Goal: Manage account settings

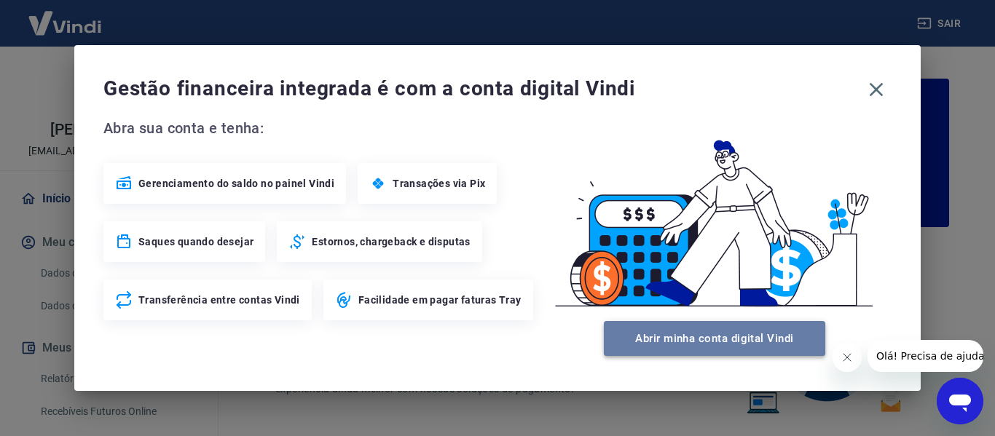
click at [699, 340] on button "Abrir minha conta digital Vindi" at bounding box center [714, 338] width 221 height 35
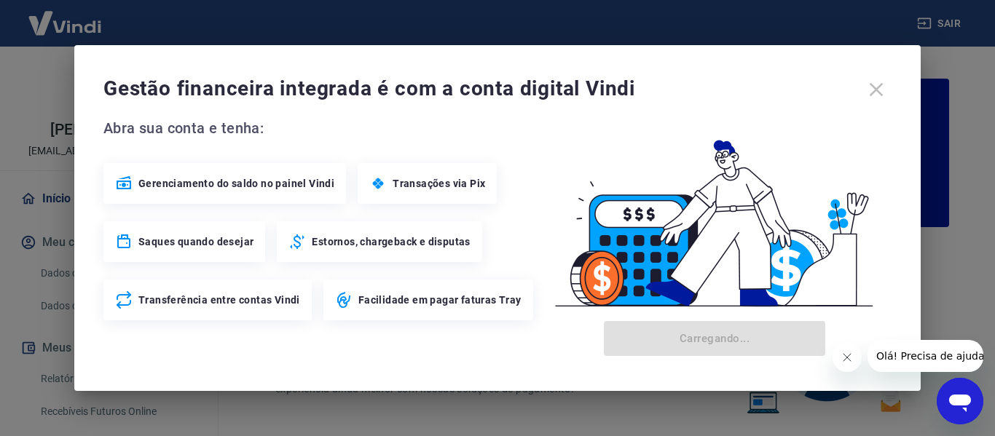
drag, startPoint x: 848, startPoint y: 361, endPoint x: 1692, endPoint y: 685, distance: 904.3
click at [848, 361] on icon "Fechar mensagem da empresa" at bounding box center [847, 358] width 12 height 12
click at [871, 89] on div "Gestão financeira integrada é com a conta digital Vindi" at bounding box center [497, 89] width 788 height 31
click at [856, 22] on body "Sair [PERSON_NAME] [PERSON_NAME][EMAIL_ADDRESS][DOMAIN_NAME] Início Meu cadastr…" at bounding box center [497, 218] width 995 height 436
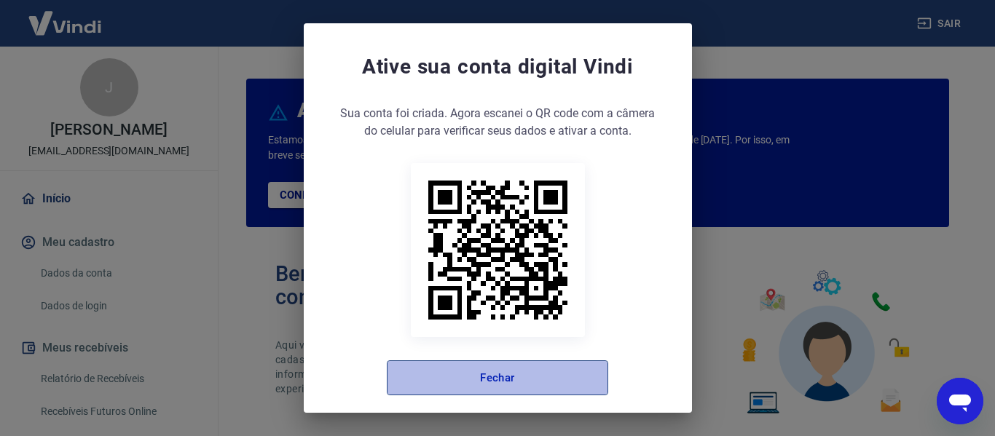
click at [478, 366] on button "Fechar" at bounding box center [497, 378] width 221 height 35
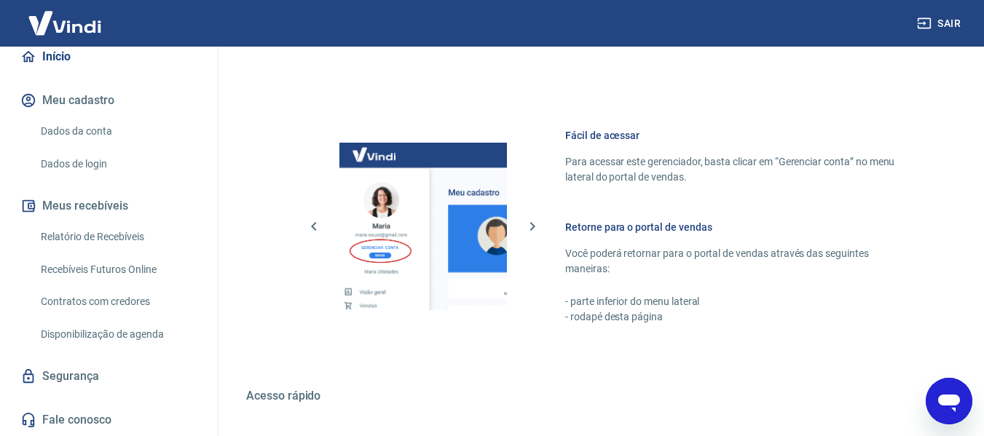
scroll to position [910, 0]
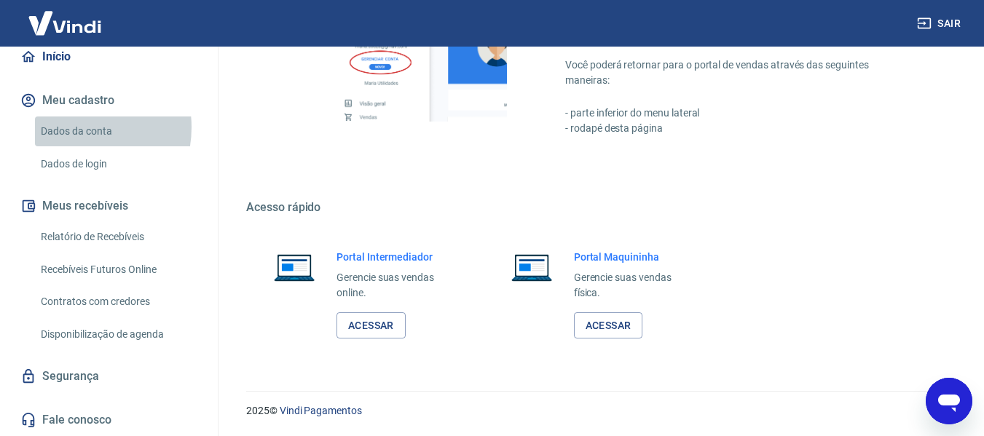
click at [72, 128] on link "Dados da conta" at bounding box center [117, 132] width 165 height 30
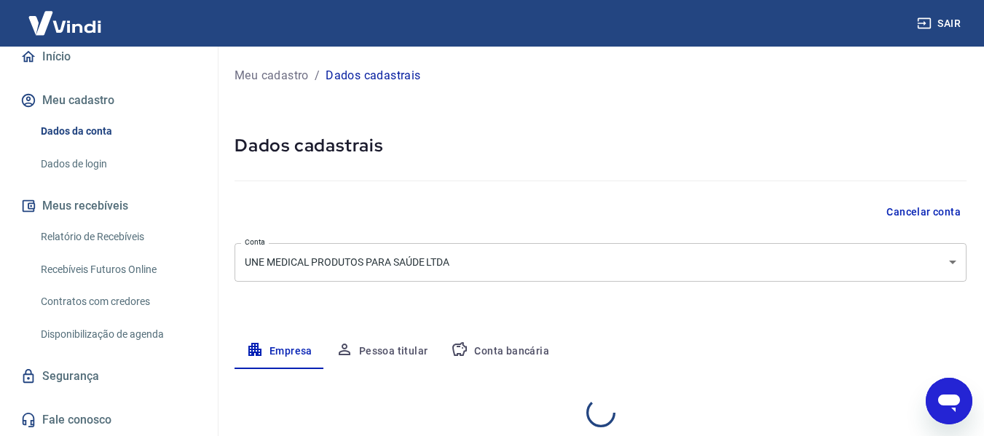
select select "GO"
select select "business"
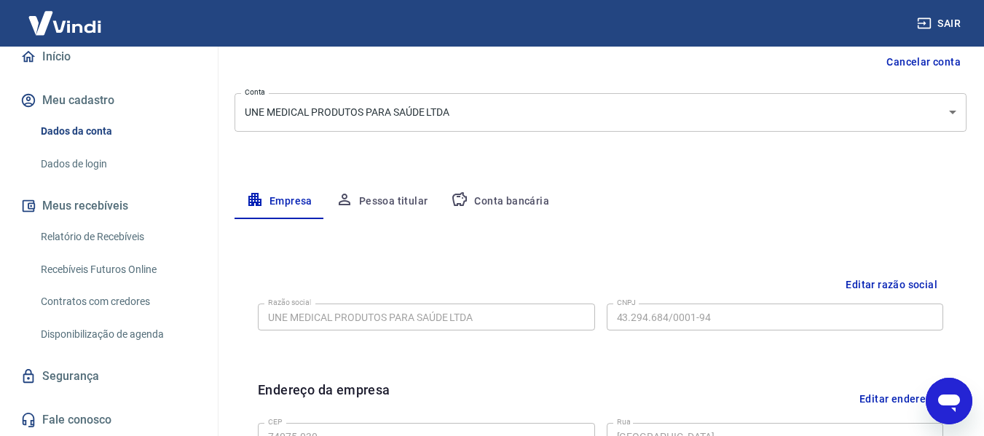
scroll to position [31, 0]
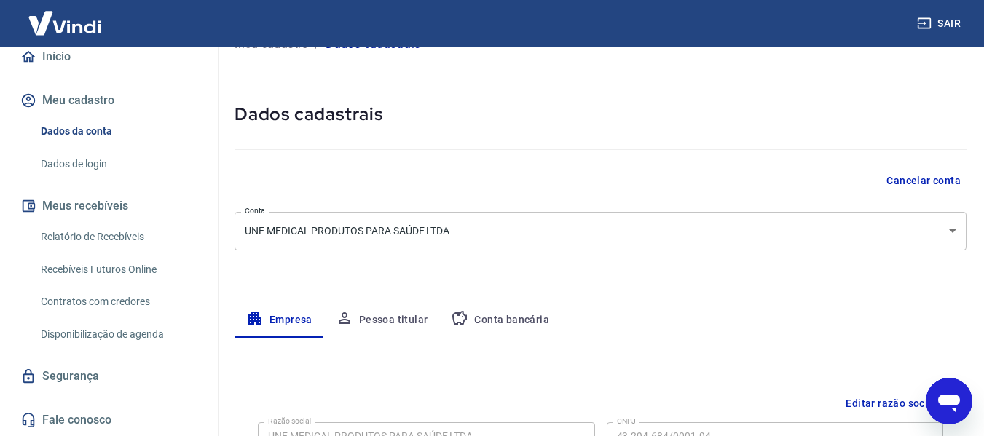
click at [395, 319] on button "Pessoa titular" at bounding box center [382, 320] width 116 height 35
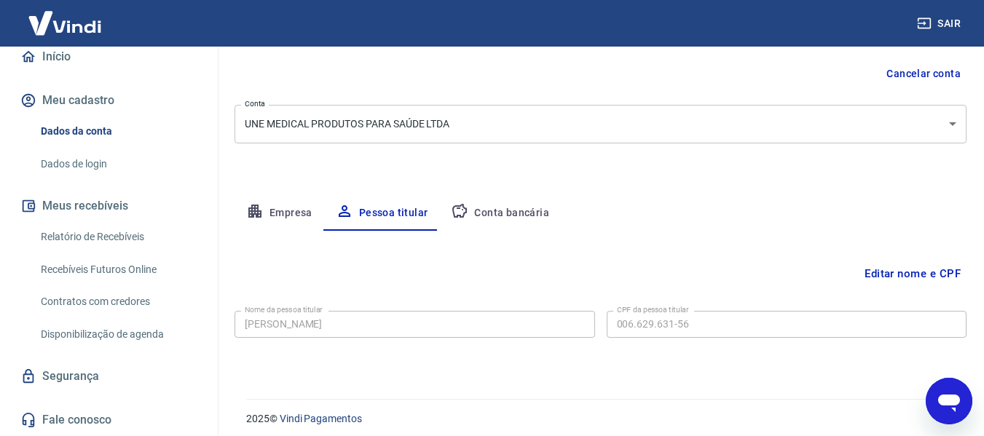
scroll to position [146, 0]
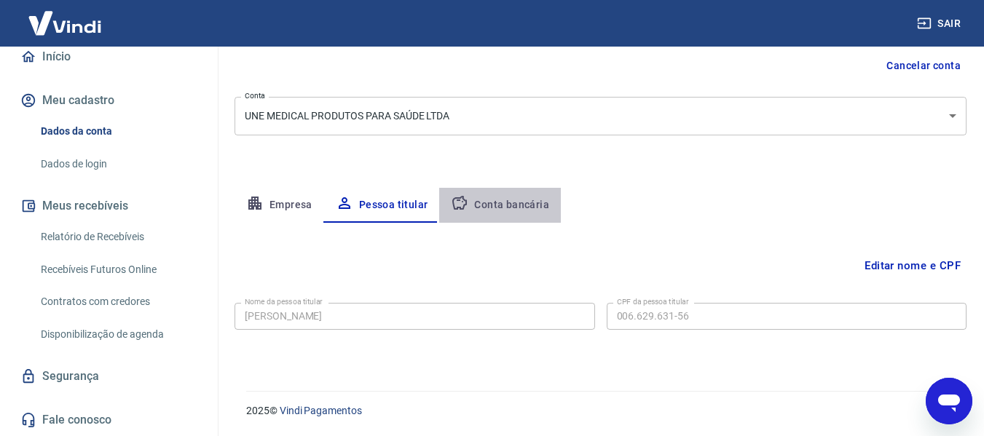
click at [513, 203] on button "Conta bancária" at bounding box center [500, 205] width 122 height 35
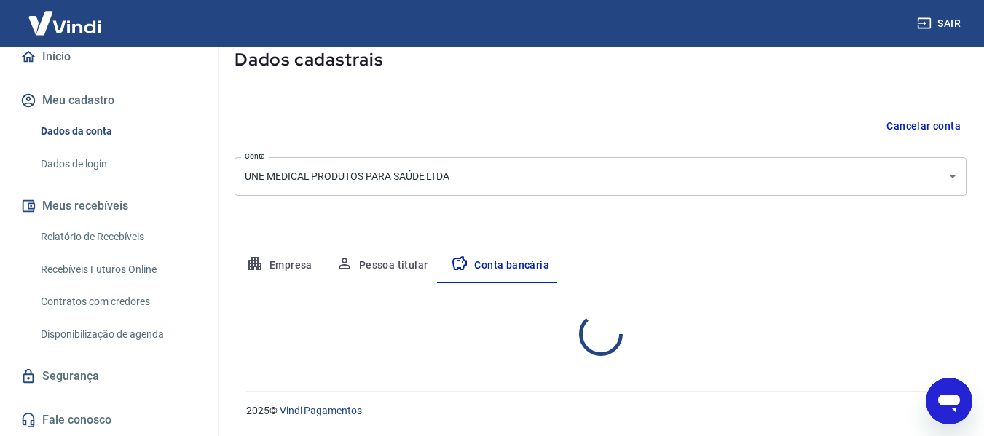
select select "1"
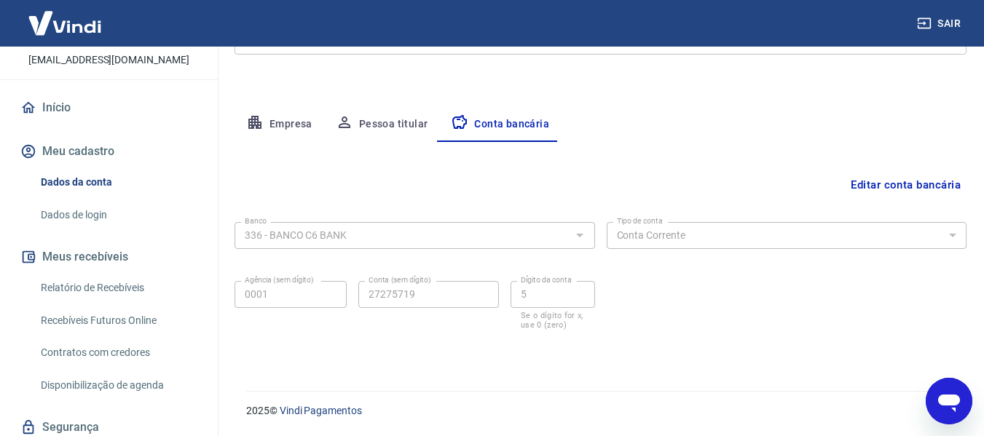
scroll to position [0, 0]
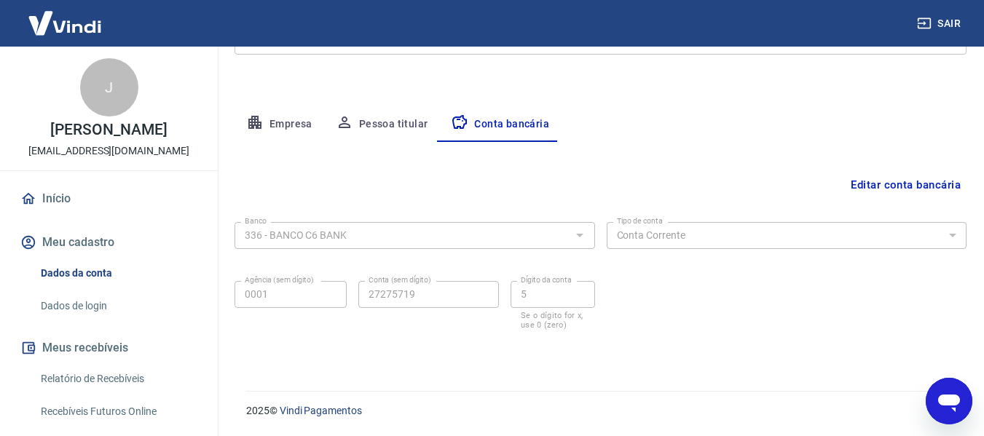
click at [68, 215] on link "Início" at bounding box center [108, 199] width 183 height 32
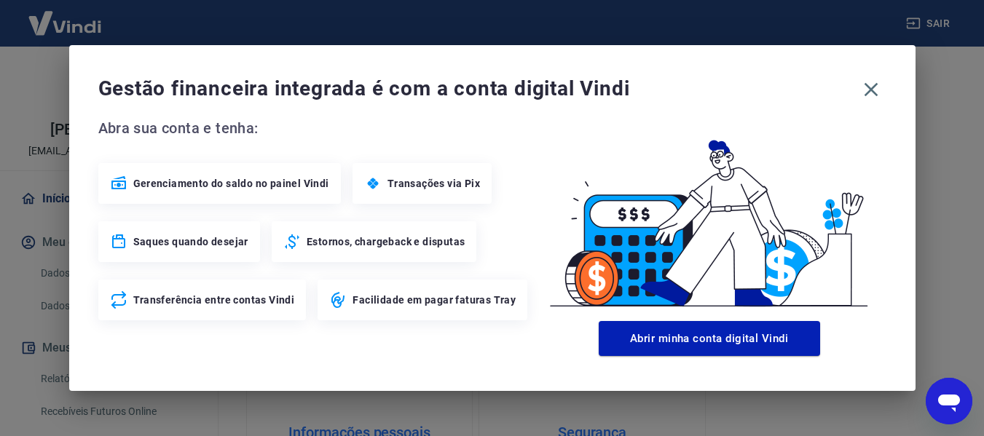
scroll to position [796, 0]
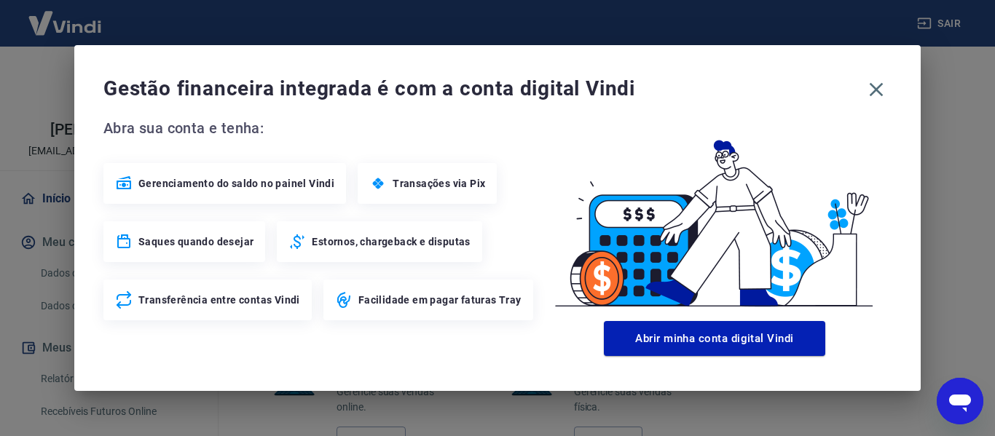
click at [454, 187] on span "Transações via Pix" at bounding box center [439, 183] width 93 height 15
click at [462, 184] on span "Transações via Pix" at bounding box center [439, 183] width 93 height 15
click at [876, 89] on icon "button" at bounding box center [877, 90] width 14 height 14
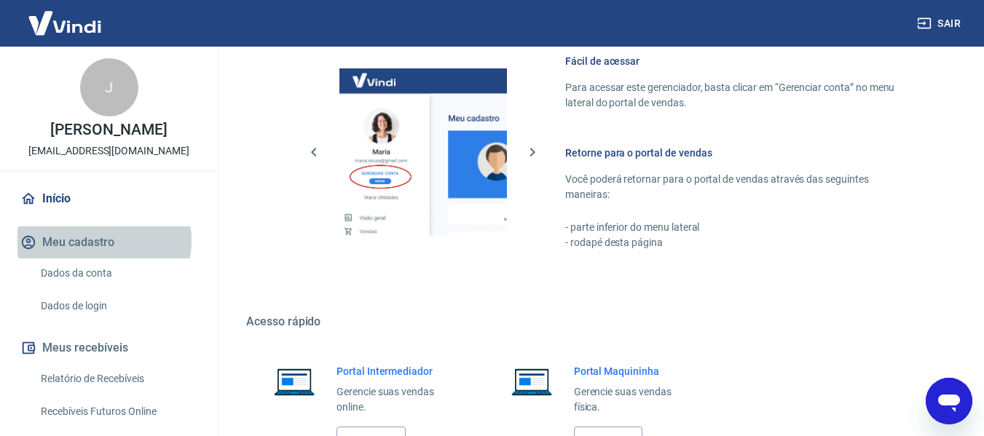
click at [93, 256] on button "Meu cadastro" at bounding box center [108, 243] width 183 height 32
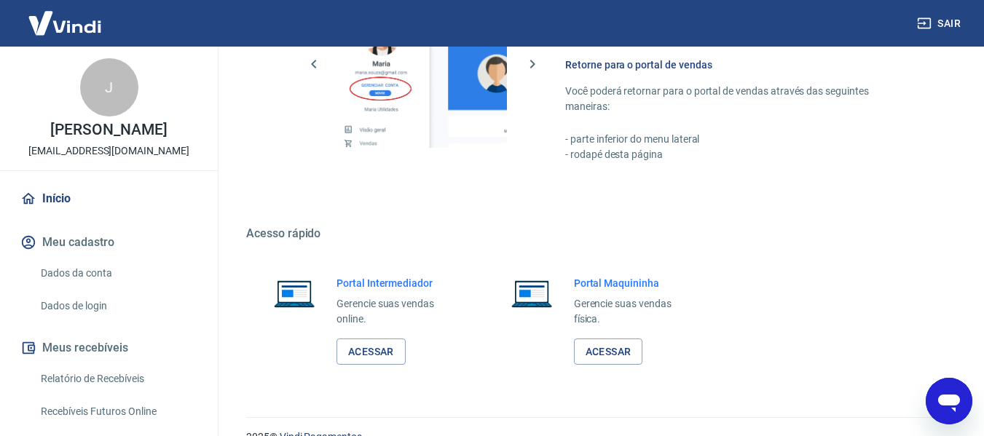
scroll to position [910, 0]
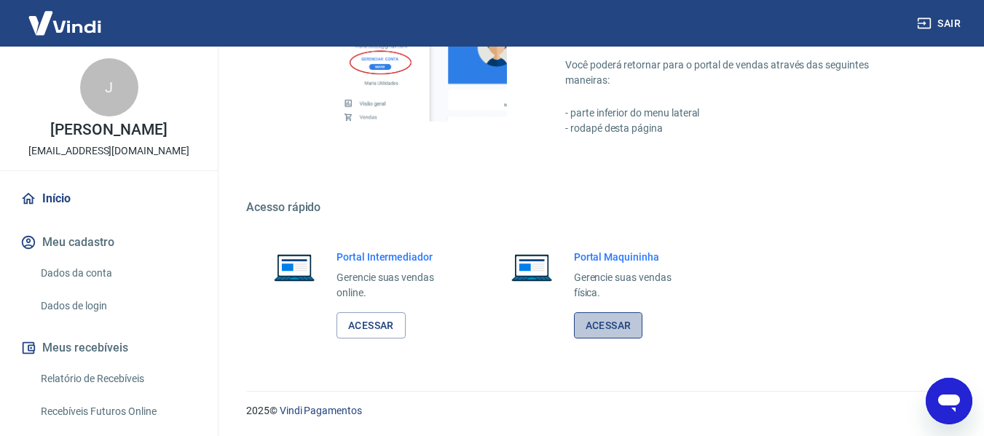
click at [609, 329] on link "Acessar" at bounding box center [608, 326] width 69 height 27
click at [374, 325] on link "Acessar" at bounding box center [371, 326] width 69 height 27
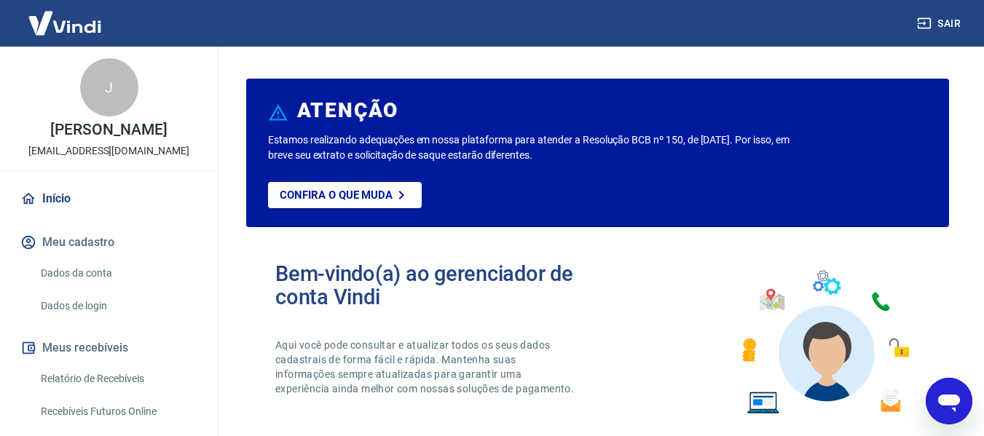
scroll to position [97, 0]
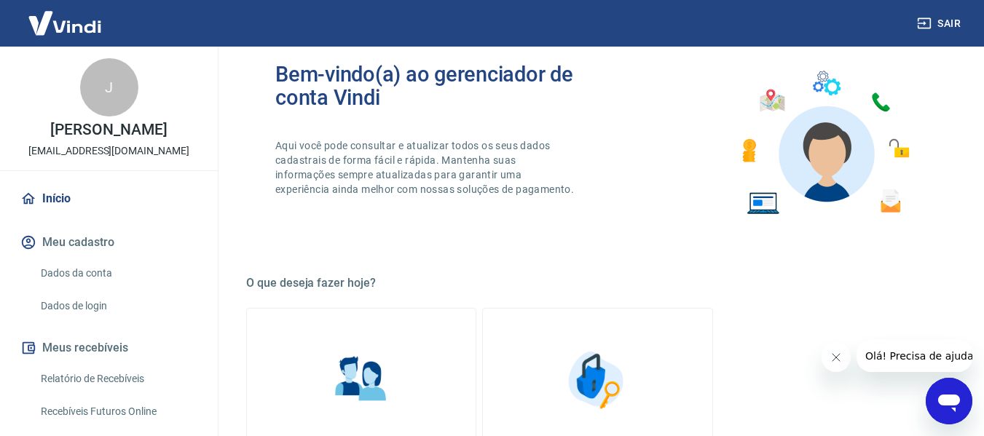
scroll to position [486, 0]
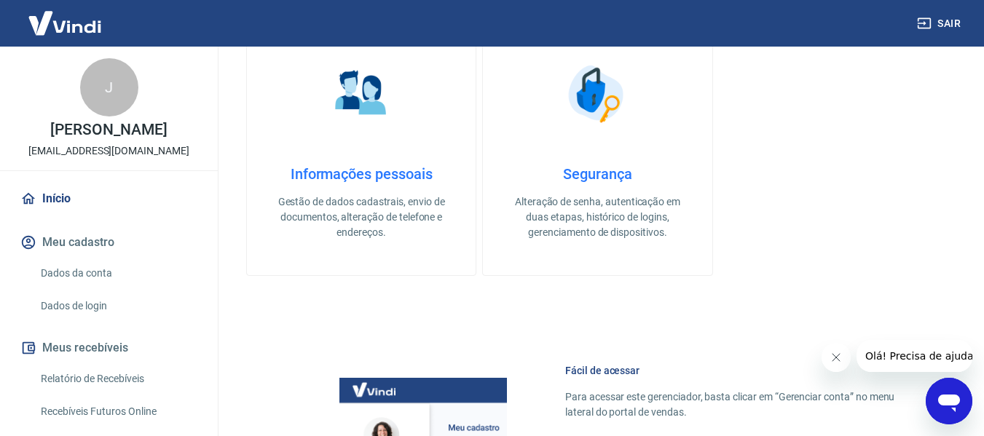
click at [832, 360] on icon "Fechar mensagem da empresa" at bounding box center [836, 358] width 12 height 12
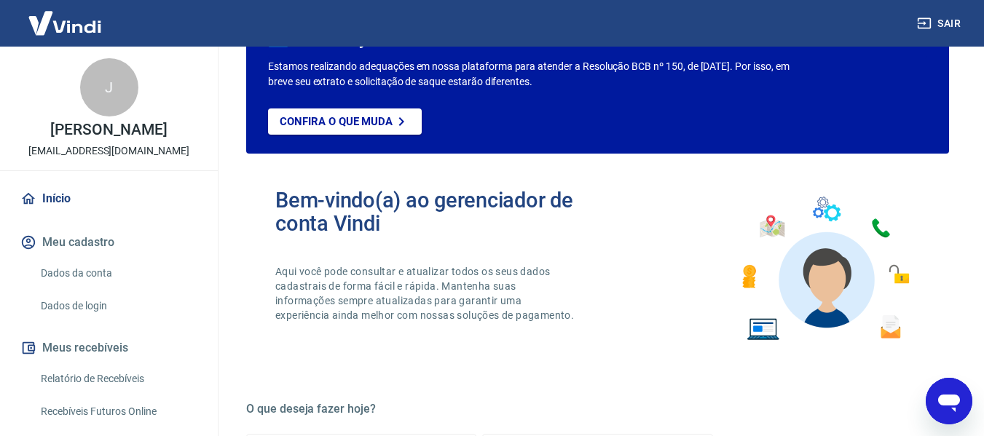
scroll to position [0, 0]
